Goal: Information Seeking & Learning: Learn about a topic

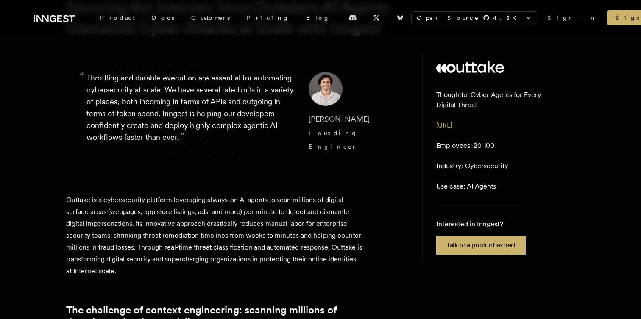
scroll to position [73, 0]
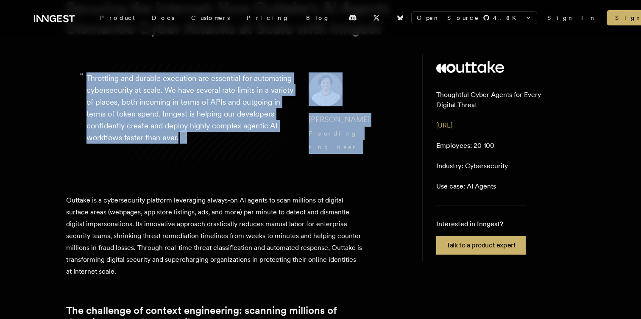
drag, startPoint x: 184, startPoint y: 80, endPoint x: 191, endPoint y: 207, distance: 126.8
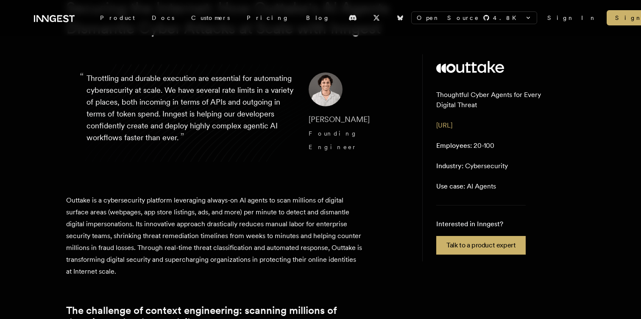
click at [191, 207] on p "Outtake is a cybersecurity platform leveraging always-on AI agents to scan mill…" at bounding box center [214, 235] width 297 height 83
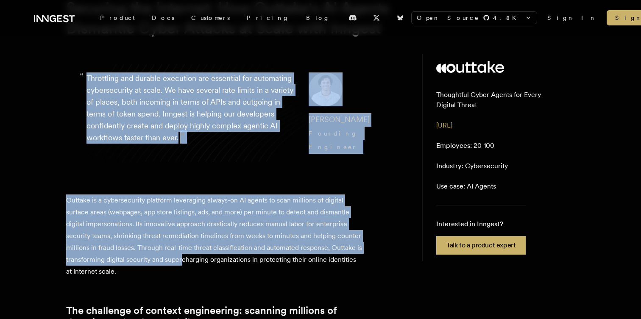
drag, startPoint x: 200, startPoint y: 216, endPoint x: 173, endPoint y: 91, distance: 128.3
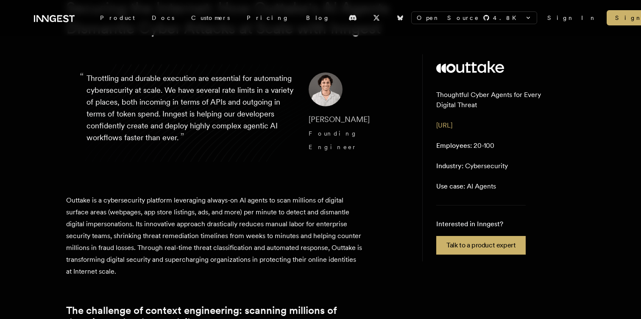
click at [144, 97] on p "“ Throttling and durable execution are essential for automating cybersecurity a…" at bounding box center [190, 112] width 208 height 81
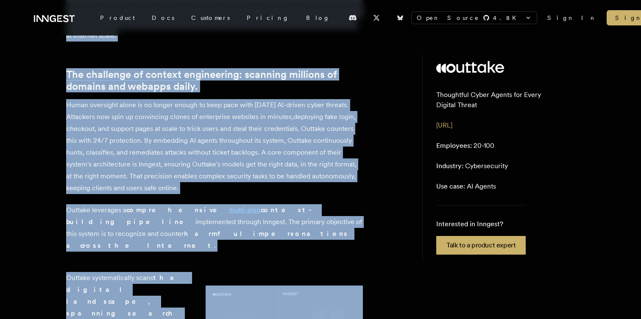
drag, startPoint x: 144, startPoint y: 97, endPoint x: 245, endPoint y: 312, distance: 237.5
click at [205, 150] on p "Human oversight alone is no longer enough to keep pace with [DATE] AI-driven cy…" at bounding box center [214, 146] width 297 height 95
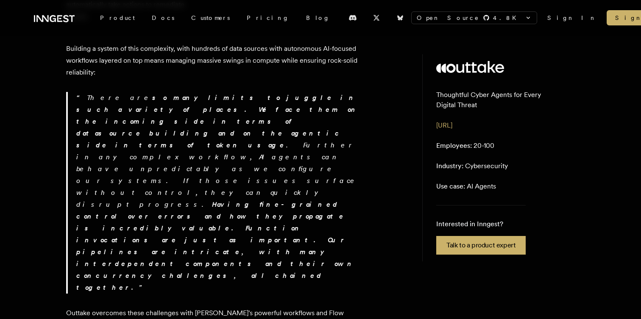
scroll to position [815, 0]
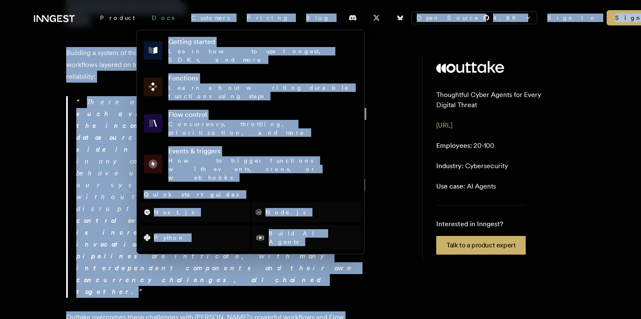
drag, startPoint x: 178, startPoint y: 160, endPoint x: 151, endPoint y: 25, distance: 137.9
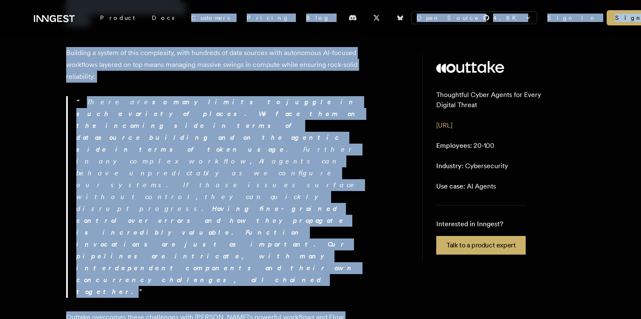
click at [82, 96] on p "There are so many limits to juggle in such a variety of places. We face them on…" at bounding box center [219, 197] width 286 height 202
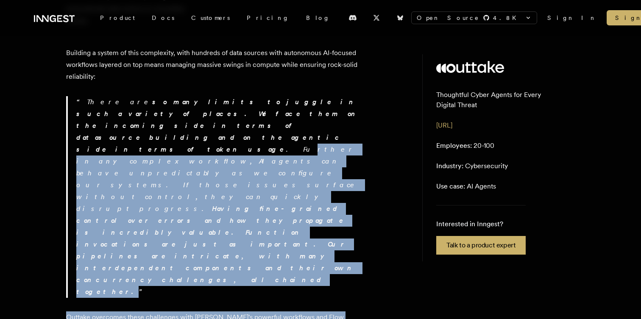
drag, startPoint x: 104, startPoint y: 54, endPoint x: 147, endPoint y: 245, distance: 195.5
drag, startPoint x: 147, startPoint y: 245, endPoint x: 126, endPoint y: 56, distance: 190.1
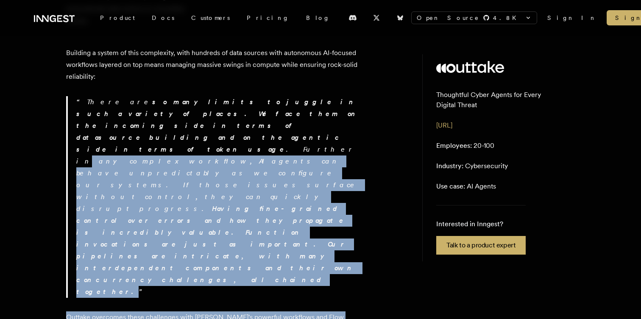
click at [126, 96] on p "There are so many limits to juggle in such a variety of places. We face them on…" at bounding box center [219, 197] width 286 height 202
drag, startPoint x: 126, startPoint y: 56, endPoint x: 145, endPoint y: 242, distance: 187.0
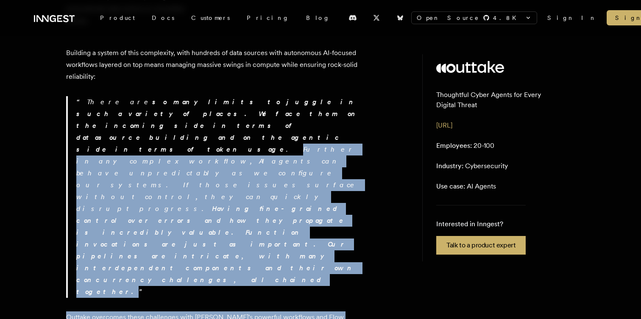
drag, startPoint x: 145, startPoint y: 242, endPoint x: 109, endPoint y: 59, distance: 186.5
click at [109, 96] on p "There are so many limits to juggle in such a variety of places. We face them on…" at bounding box center [219, 197] width 286 height 202
drag, startPoint x: 109, startPoint y: 59, endPoint x: 160, endPoint y: 253, distance: 200.9
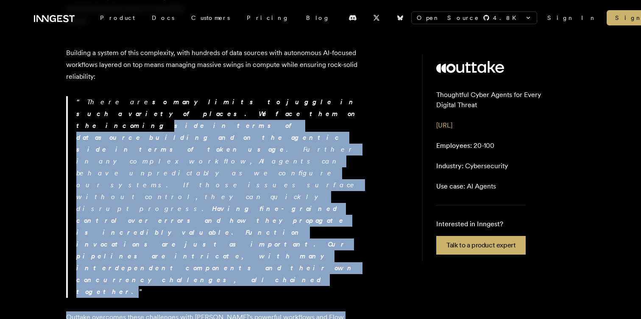
drag, startPoint x: 198, startPoint y: 239, endPoint x: 111, endPoint y: 49, distance: 209.5
click at [111, 98] on strong "so many limits to juggle in such a variety of places. We face them on the incom…" at bounding box center [217, 125] width 283 height 55
drag, startPoint x: 111, startPoint y: 49, endPoint x: 157, endPoint y: 244, distance: 200.6
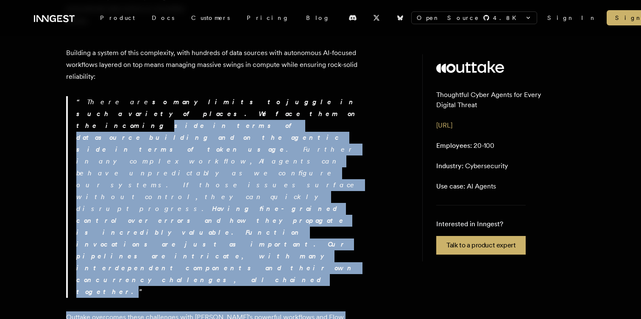
drag, startPoint x: 157, startPoint y: 244, endPoint x: 109, endPoint y: 46, distance: 203.5
click at [109, 98] on strong "so many limits to juggle in such a variety of places. We face them on the incom…" at bounding box center [217, 125] width 283 height 55
drag, startPoint x: 109, startPoint y: 46, endPoint x: 159, endPoint y: 228, distance: 188.4
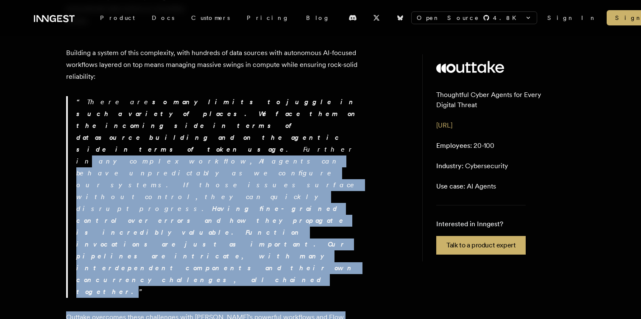
drag, startPoint x: 159, startPoint y: 228, endPoint x: 126, endPoint y: 62, distance: 168.9
click at [126, 96] on p "There are so many limits to juggle in such a variety of places. We face them on…" at bounding box center [219, 197] width 286 height 202
drag, startPoint x: 120, startPoint y: 60, endPoint x: 162, endPoint y: 237, distance: 182.1
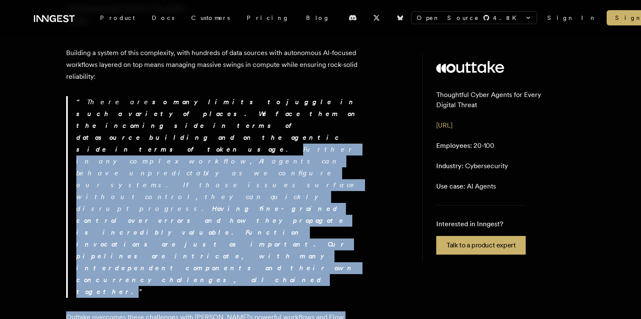
drag, startPoint x: 161, startPoint y: 233, endPoint x: 105, endPoint y: 60, distance: 181.7
click at [105, 96] on p "There are so many limits to juggle in such a variety of places. We face them on…" at bounding box center [219, 197] width 286 height 202
drag, startPoint x: 105, startPoint y: 60, endPoint x: 159, endPoint y: 234, distance: 182.5
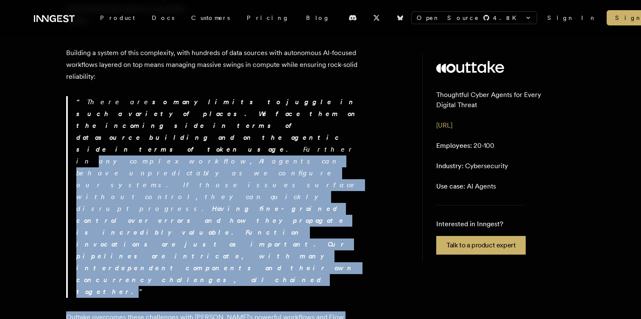
drag, startPoint x: 159, startPoint y: 234, endPoint x: 132, endPoint y: 63, distance: 173.3
click at [132, 96] on p "There are so many limits to juggle in such a variety of places. We face them on…" at bounding box center [219, 197] width 286 height 202
drag, startPoint x: 132, startPoint y: 63, endPoint x: 150, endPoint y: 234, distance: 172.5
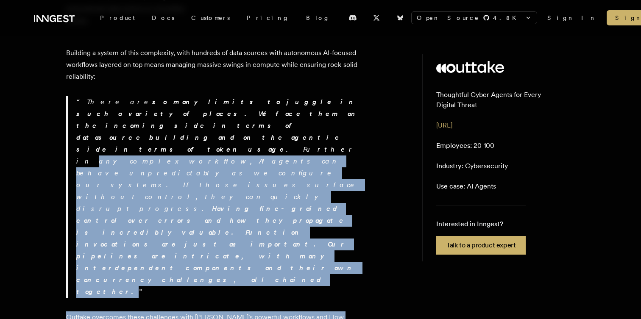
drag, startPoint x: 150, startPoint y: 234, endPoint x: 129, endPoint y: 61, distance: 174.5
click at [129, 96] on p "There are so many limits to juggle in such a variety of places. We face them on…" at bounding box center [219, 197] width 286 height 202
drag, startPoint x: 129, startPoint y: 61, endPoint x: 133, endPoint y: 243, distance: 182.2
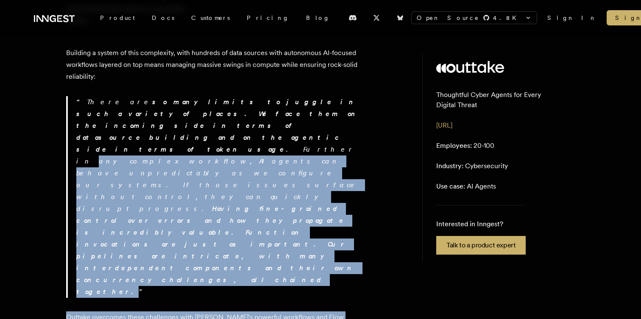
drag, startPoint x: 133, startPoint y: 243, endPoint x: 132, endPoint y: 59, distance: 183.9
click at [132, 96] on p "There are so many limits to juggle in such a variety of places. We face them on…" at bounding box center [219, 197] width 286 height 202
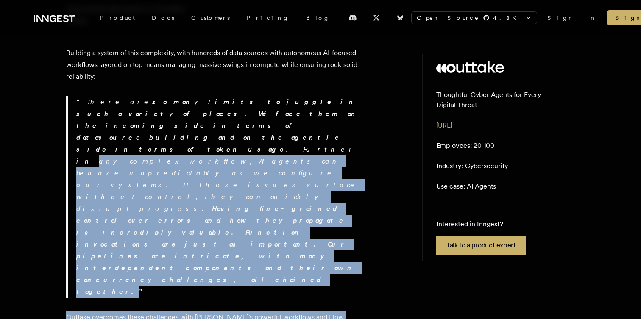
drag, startPoint x: 132, startPoint y: 59, endPoint x: 136, endPoint y: 246, distance: 186.4
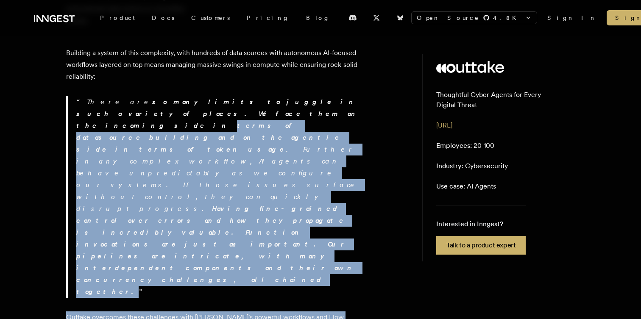
drag, startPoint x: 136, startPoint y: 246, endPoint x: 132, endPoint y: 50, distance: 196.2
click at [132, 98] on strong "so many limits to juggle in such a variety of places. We face them on the incom…" at bounding box center [217, 125] width 283 height 55
drag, startPoint x: 132, startPoint y: 50, endPoint x: 138, endPoint y: 246, distance: 196.7
